Goal: Obtain resource: Download file/media

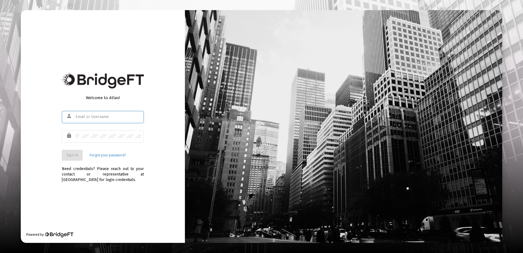
click at [89, 118] on input "text" at bounding box center [109, 117] width 66 height 4
click at [90, 117] on input "text" at bounding box center [109, 117] width 66 height 4
type input "[EMAIL_ADDRESS][DOMAIN_NAME]"
click at [67, 154] on span "Sign In" at bounding box center [72, 155] width 12 height 5
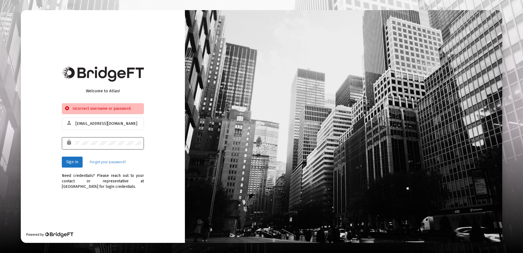
click at [94, 148] on div at bounding box center [109, 142] width 66 height 13
click at [77, 160] on span "Sign In" at bounding box center [72, 162] width 12 height 5
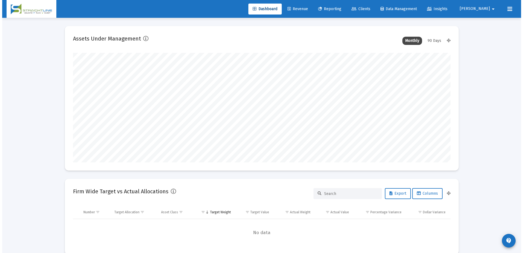
scroll to position [110, 203]
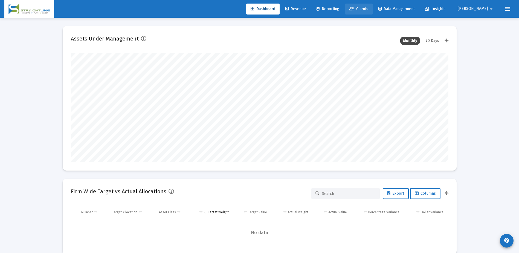
click at [355, 9] on icon at bounding box center [352, 9] width 5 height 4
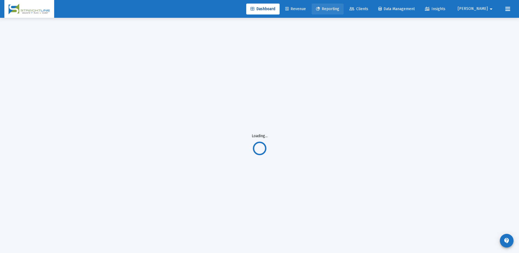
click at [339, 7] on span "Reporting" at bounding box center [327, 9] width 23 height 5
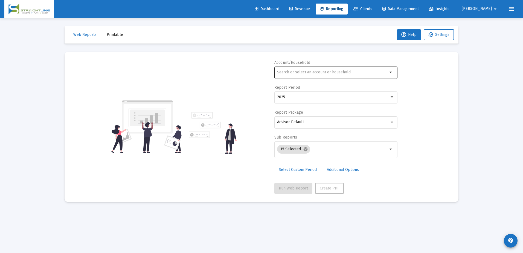
click at [309, 73] on input "text" at bounding box center [332, 72] width 111 height 4
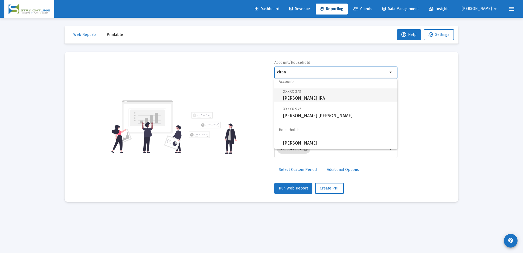
scroll to position [4, 0]
click at [312, 94] on span "XXXXX 373 [PERSON_NAME] IRA" at bounding box center [338, 93] width 110 height 13
type input "[PERSON_NAME] IRA"
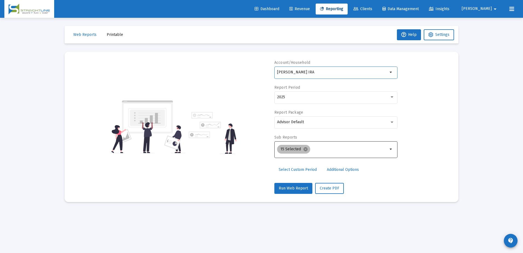
click at [387, 145] on div "15 Selected cancel" at bounding box center [332, 149] width 113 height 11
click at [388, 150] on mat-icon "arrow_drop_down" at bounding box center [391, 149] width 7 height 7
click at [391, 150] on mat-icon "arrow_drop_down" at bounding box center [391, 149] width 7 height 7
click at [305, 152] on mat-chip "15 Selected cancel" at bounding box center [293, 149] width 33 height 9
click at [305, 150] on mat-icon "cancel" at bounding box center [305, 149] width 5 height 5
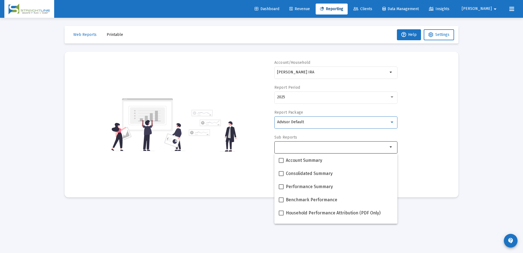
click at [313, 122] on div "Advisor Default" at bounding box center [333, 122] width 113 height 4
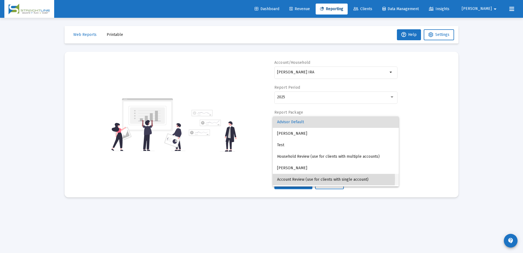
click at [302, 178] on span "Account Review (use for clients with single account)" at bounding box center [335, 179] width 117 height 11
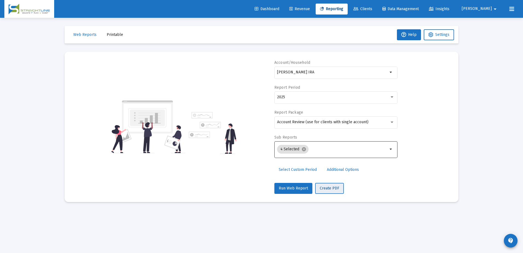
click at [324, 189] on span "Create PDF" at bounding box center [329, 188] width 19 height 5
click at [80, 36] on span "Web Reports" at bounding box center [84, 34] width 23 height 5
click at [110, 34] on span "Printable" at bounding box center [115, 34] width 16 height 5
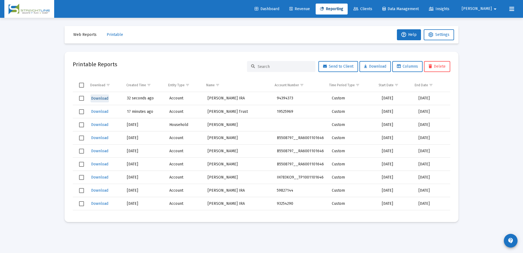
click at [105, 99] on span "Download" at bounding box center [99, 98] width 17 height 5
